Goal: Task Accomplishment & Management: Manage account settings

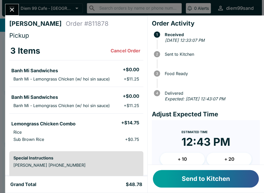
click at [113, 108] on li "Banh Mi - Lemongrass Chicken (w/ hoi sin sauce) + $11.25" at bounding box center [76, 105] width 134 height 7
click at [109, 111] on td "Banh Mi Sandwiches + $0.00 Banh Mi - Lemongrass Chicken (w/ hoi sin sauce) + $1…" at bounding box center [76, 100] width 134 height 27
click at [189, 173] on button "Send to Kitchen" at bounding box center [206, 179] width 106 height 18
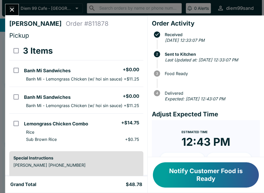
click at [118, 107] on p "Banh Mi - Lemongrass Chicken (w/ hoi sin sauce)" at bounding box center [74, 105] width 96 height 5
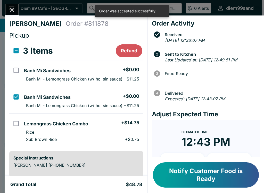
click at [101, 102] on li "Banh Mi - Lemongrass Chicken (w/ hoi sin sauce) + $11.25" at bounding box center [82, 105] width 121 height 7
checkbox input "false"
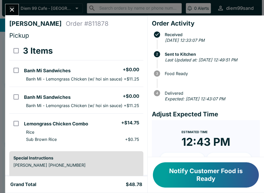
click at [14, 10] on icon "Close" at bounding box center [12, 9] width 7 height 7
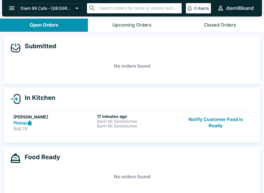
click at [86, 124] on div "Pickup" at bounding box center [54, 123] width 82 height 6
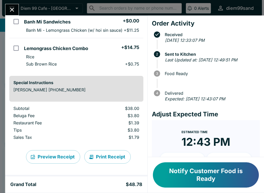
click at [125, 159] on button "Print Receipt" at bounding box center [107, 156] width 46 height 13
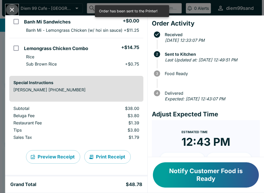
click at [10, 13] on icon "Close" at bounding box center [12, 9] width 7 height 7
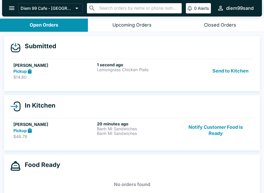
click at [231, 74] on button "Send to Kitchen" at bounding box center [230, 71] width 40 height 18
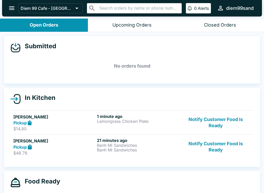
click at [156, 121] on p "Lemongrass Chicken Plate" at bounding box center [138, 121] width 82 height 5
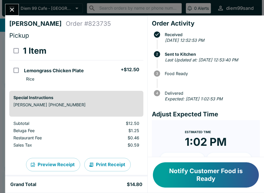
click at [119, 160] on button "Print Receipt" at bounding box center [107, 164] width 46 height 13
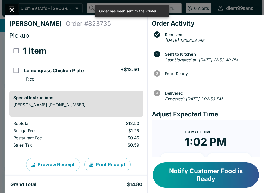
click at [12, 13] on icon "Close" at bounding box center [12, 9] width 7 height 7
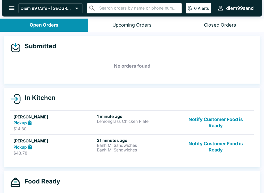
click at [117, 141] on h6 "21 minutes ago" at bounding box center [138, 140] width 82 height 5
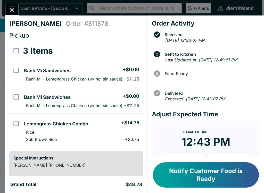
click at [11, 10] on icon "Close" at bounding box center [12, 9] width 7 height 7
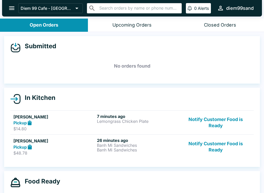
click at [129, 121] on p "Lemongrass Chicken Plate" at bounding box center [138, 121] width 82 height 5
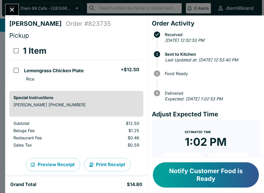
click at [11, 10] on icon "Close" at bounding box center [12, 9] width 7 height 7
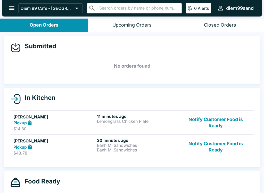
click at [232, 144] on button "Notify Customer Food is Ready" at bounding box center [216, 147] width 70 height 18
click at [231, 144] on button "Notify Customer Food is Ready" at bounding box center [216, 147] width 70 height 18
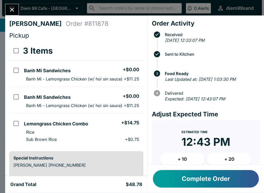
click at [233, 174] on button "Complete Order" at bounding box center [206, 179] width 106 height 18
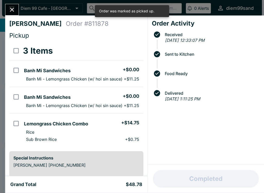
click at [16, 9] on button "Close" at bounding box center [11, 9] width 13 height 11
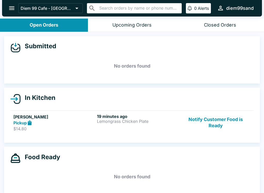
click at [201, 9] on p "Alerts" at bounding box center [203, 8] width 11 height 5
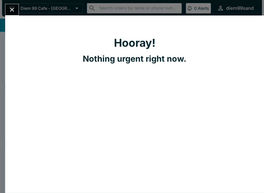
click at [208, 23] on div "Hooray! Nothing urgent right now." at bounding box center [134, 103] width 259 height 177
click at [12, 9] on icon "Close" at bounding box center [12, 9] width 7 height 7
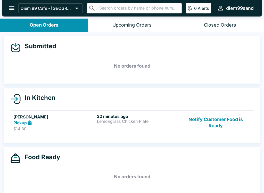
click at [200, 23] on button "Closed Orders" at bounding box center [220, 25] width 88 height 13
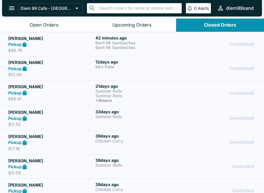
click at [65, 29] on button "Open Orders" at bounding box center [44, 25] width 88 height 13
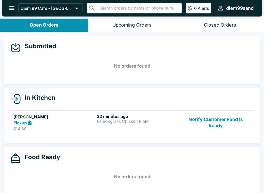
click at [216, 120] on button "Notify Customer Food is Ready" at bounding box center [216, 123] width 70 height 18
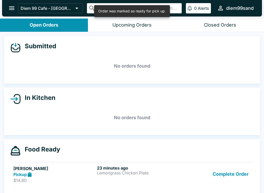
click at [233, 170] on button "Complete Order" at bounding box center [231, 174] width 40 height 18
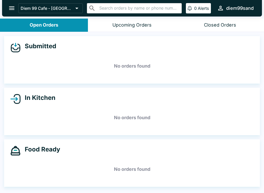
click at [150, 25] on div "Upcoming Orders" at bounding box center [131, 25] width 39 height 6
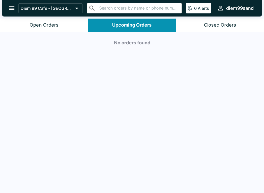
click at [221, 26] on div "Closed Orders" at bounding box center [220, 25] width 32 height 6
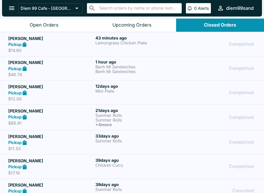
click at [59, 22] on button "Open Orders" at bounding box center [44, 25] width 88 height 13
